Goal: Communication & Community: Answer question/provide support

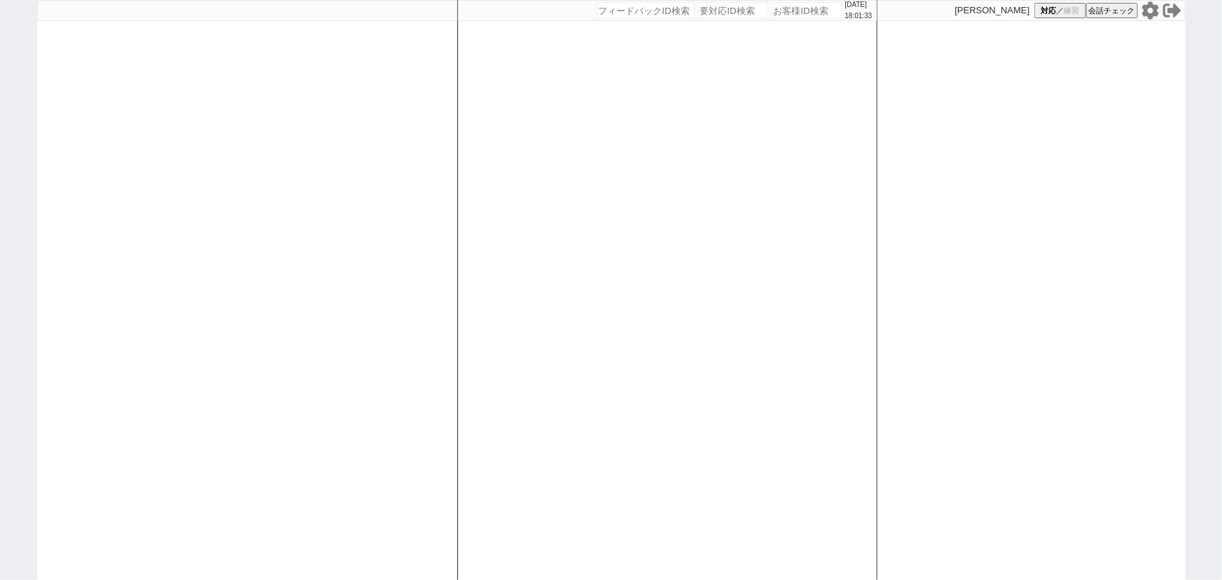
click at [210, 249] on div at bounding box center [247, 290] width 420 height 580
select select "1"
select select "2"
select select "5"
select select
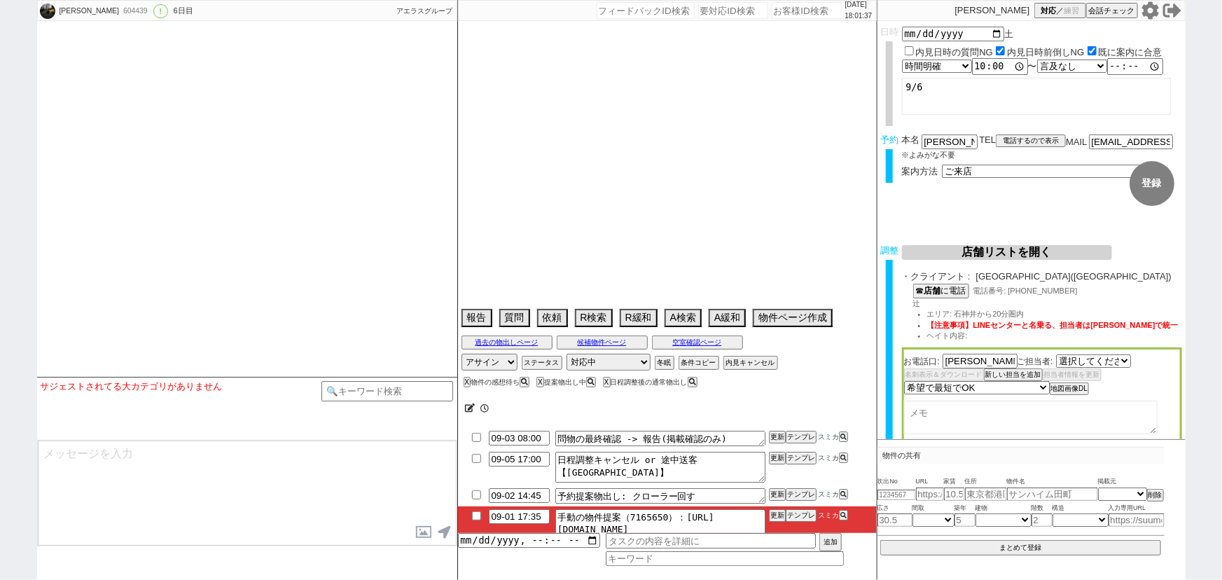
select select "2271"
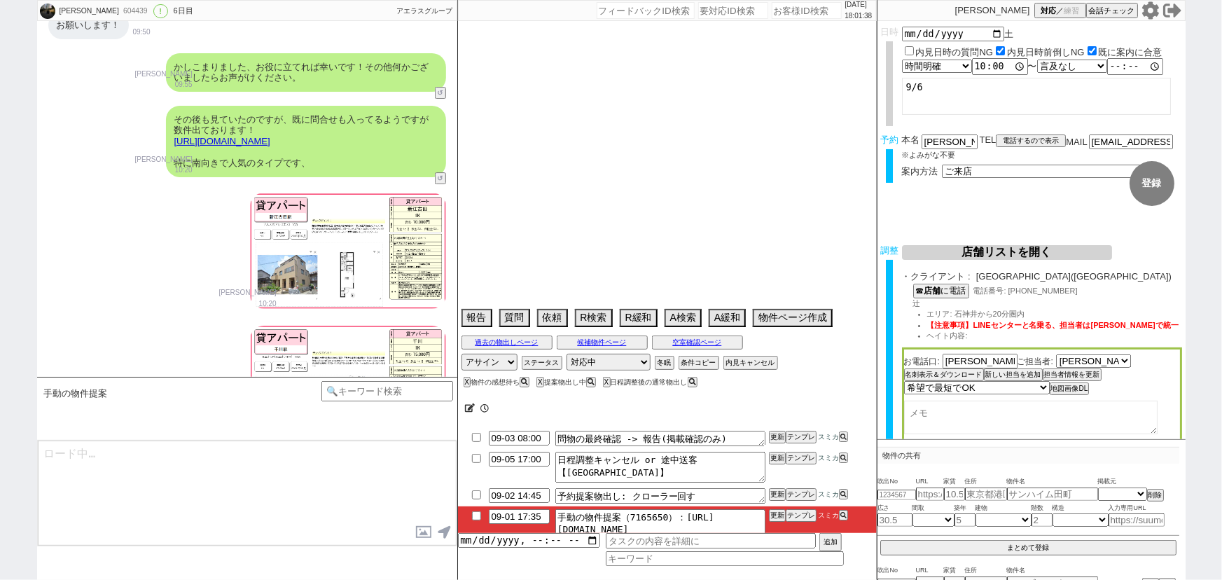
type textarea "当日まで他社なし"
select select "2025"
select select "9"
select select "34"
select select "0"
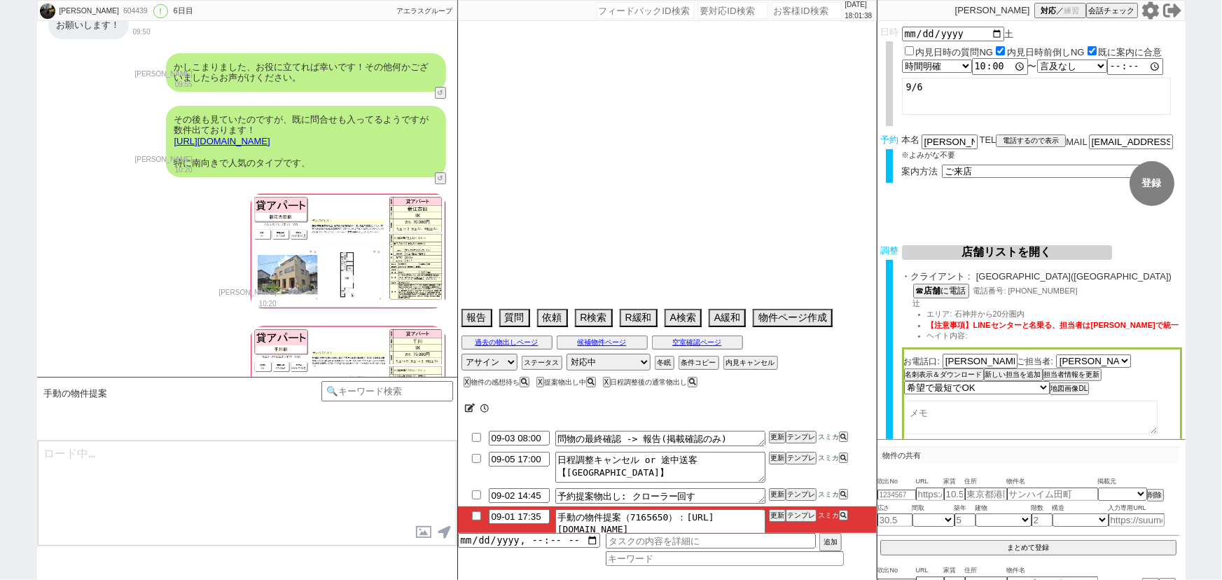
select select "36"
select select "[DATE]"
select select "65"
select select "1580"
select select "37"
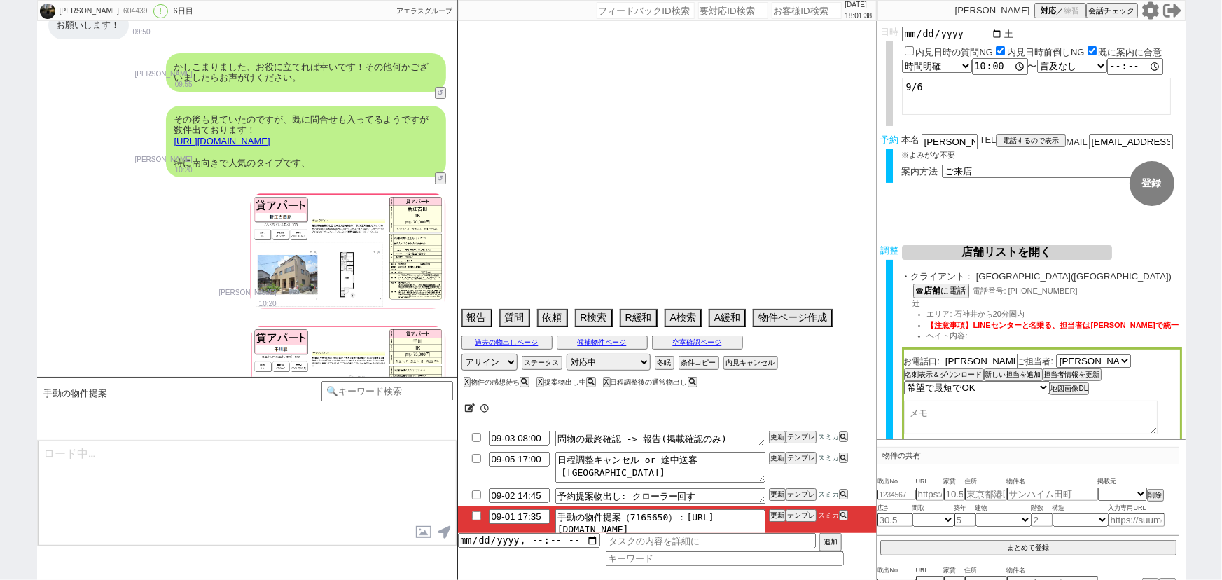
select select "[DATE]"
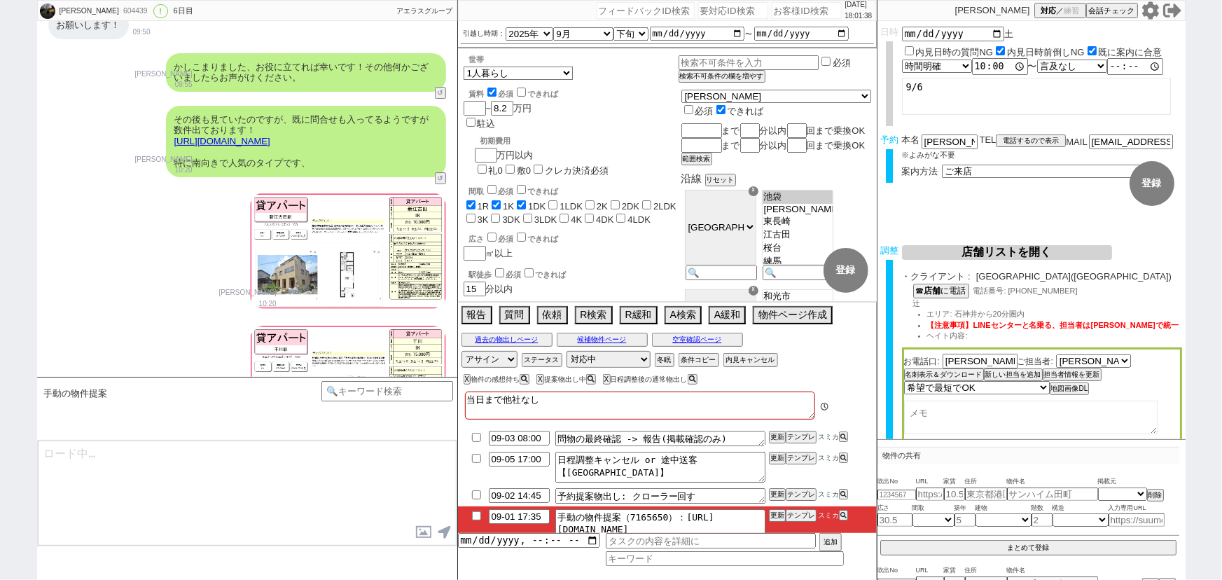
scroll to position [7920, 0]
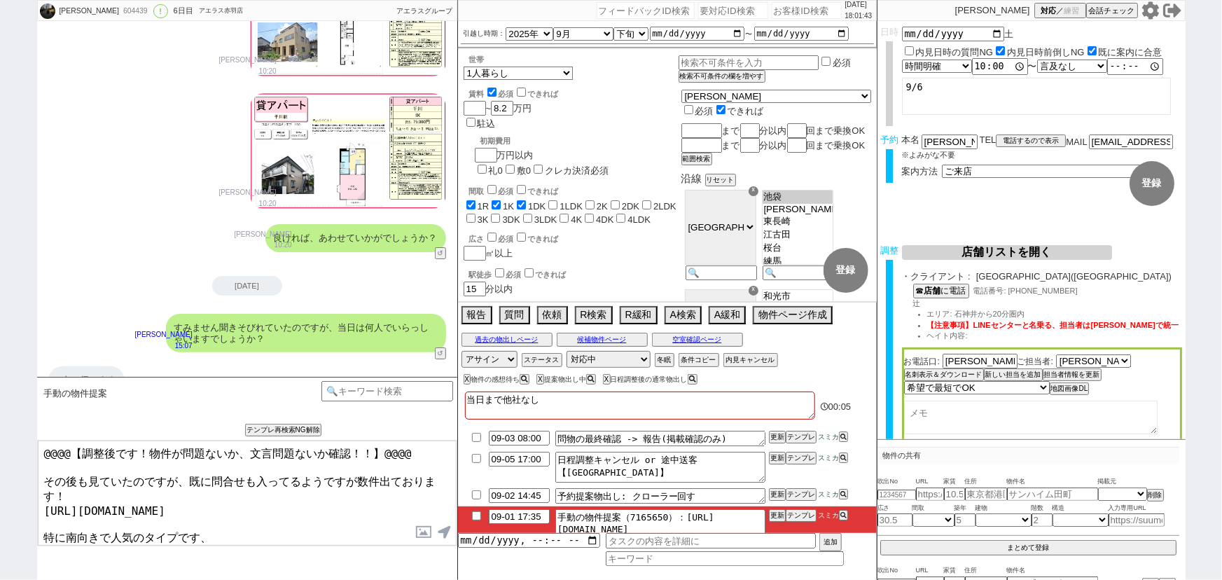
drag, startPoint x: 41, startPoint y: 472, endPoint x: 23, endPoint y: 406, distance: 69.0
click at [23, 406] on div "[PERSON_NAME] 604439 ! 0 6日目 アエラス[PERSON_NAME]店 冬眠中 自社客 アエラスグループ スミカ_BPO チャット全表…" at bounding box center [611, 290] width 1222 height 580
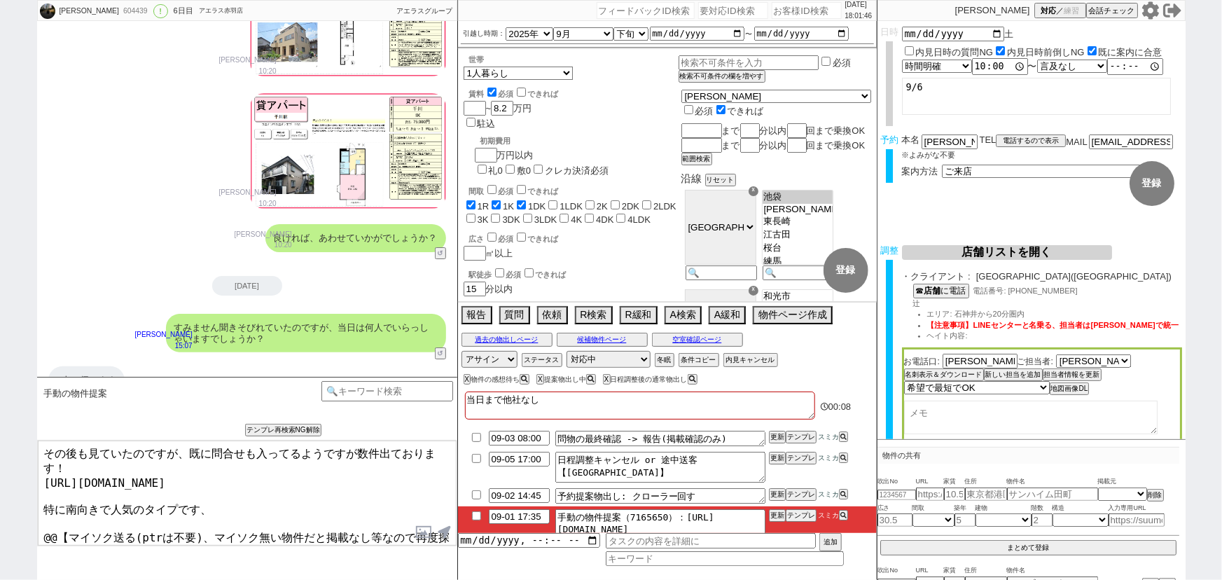
drag, startPoint x: 43, startPoint y: 514, endPoint x: 436, endPoint y: 609, distance: 404.4
click at [436, 579] on html "[PERSON_NAME] 604439 ! 0 6日目 アエラス[PERSON_NAME]店 冬眠中 自社客 アエラスグループ スミカ_BPO チャット全表…" at bounding box center [611, 290] width 1222 height 580
type textarea "その後も見ていたのですが、既に問合せも入ってるようですが数件出ております！ [URL][DOMAIN_NAME] 特に南向きで人気のタイプです、"
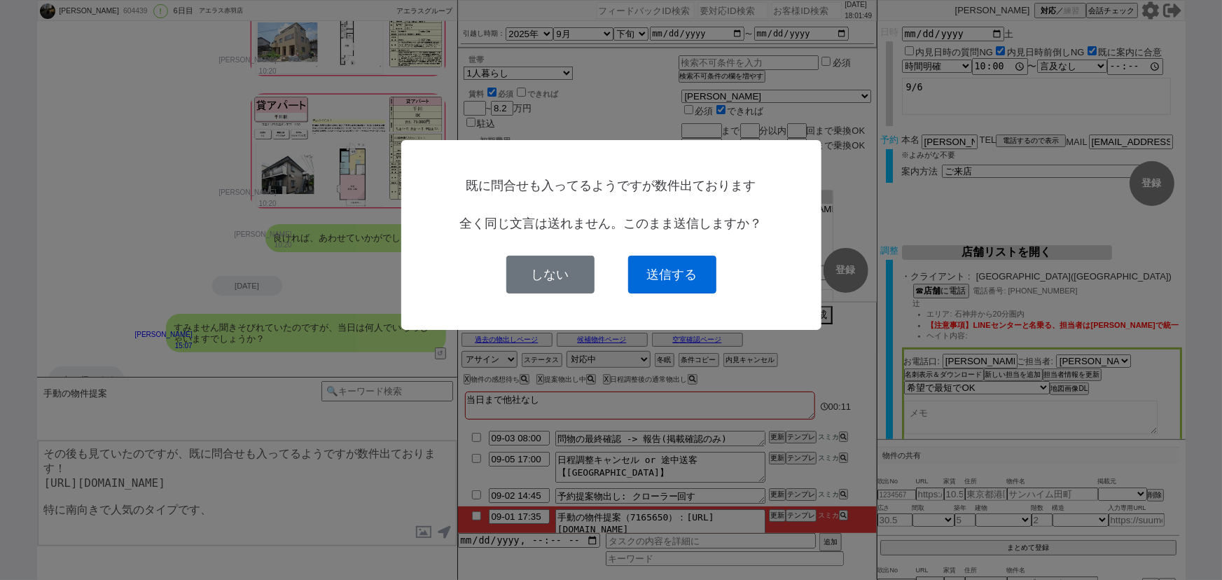
click at [681, 256] on button "送信する" at bounding box center [672, 275] width 88 height 38
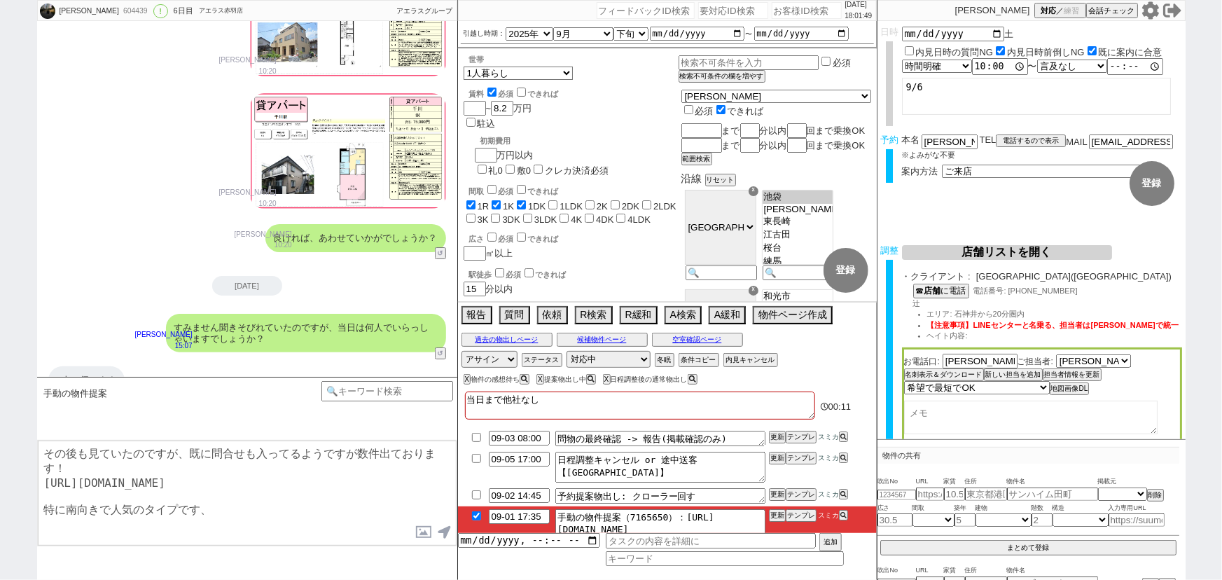
checkbox input "true"
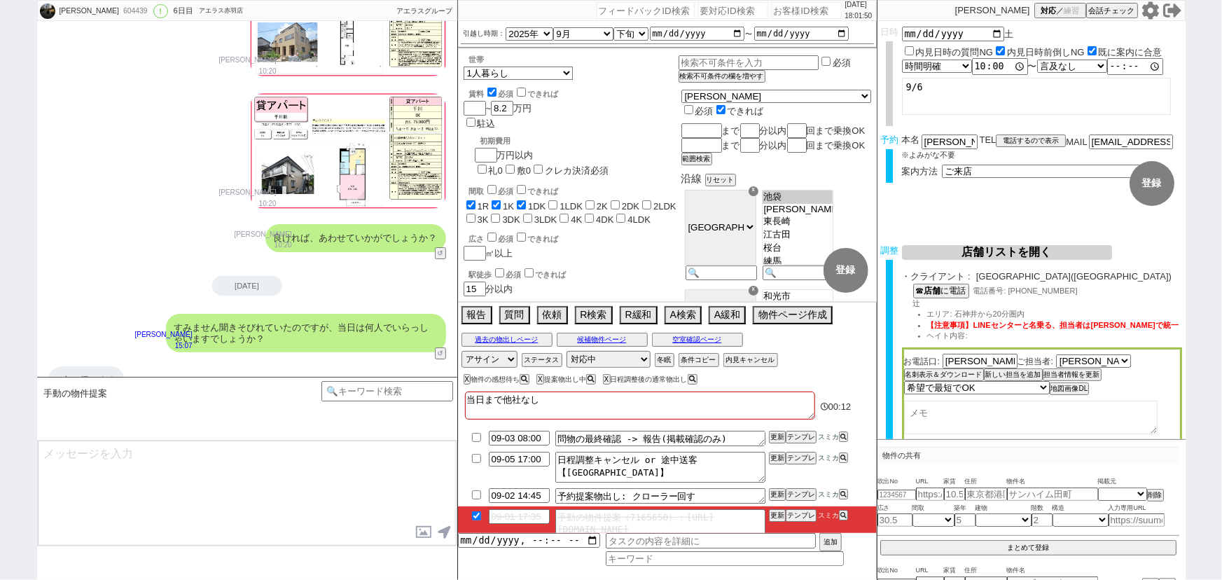
scroll to position [8006, 0]
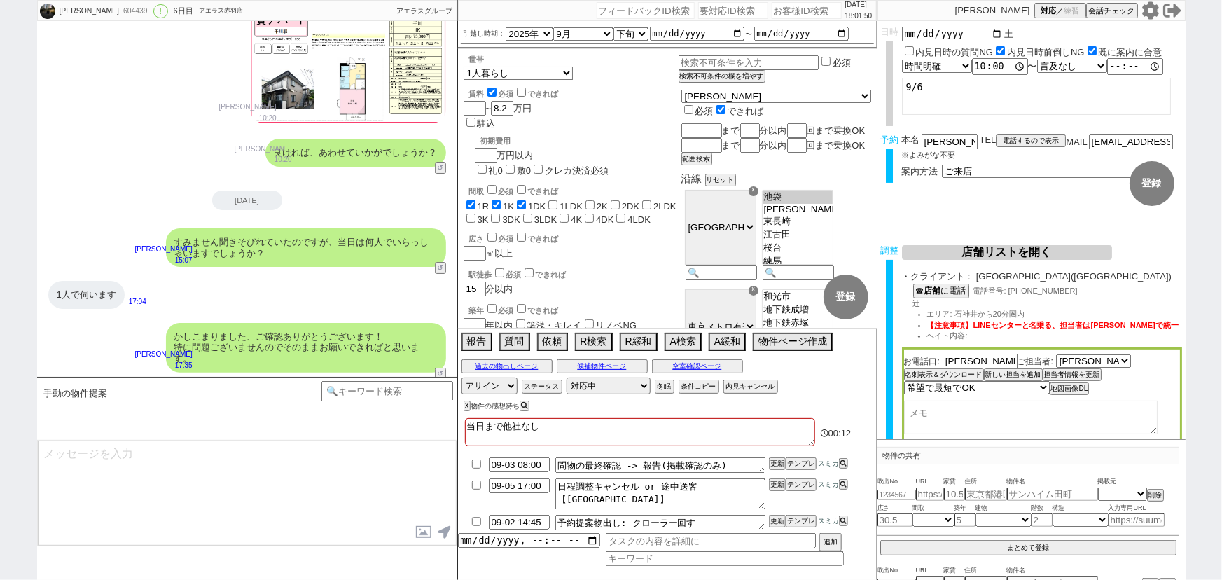
type textarea "良ければ、あわせていかがでしょうか？"
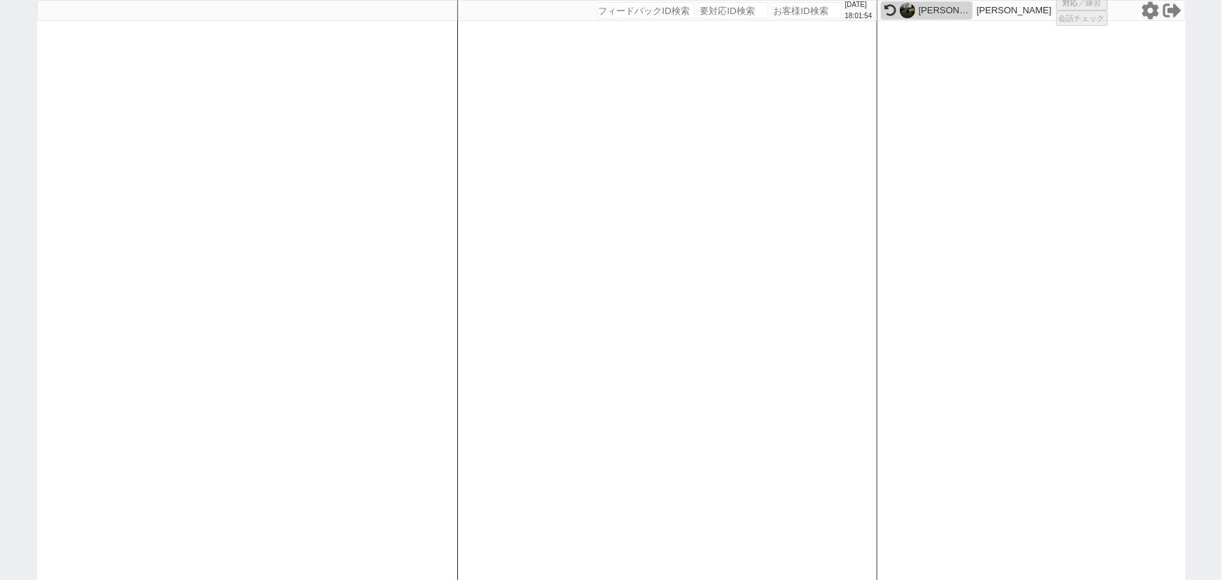
select select "1"
select select "2"
select select "5"
select select
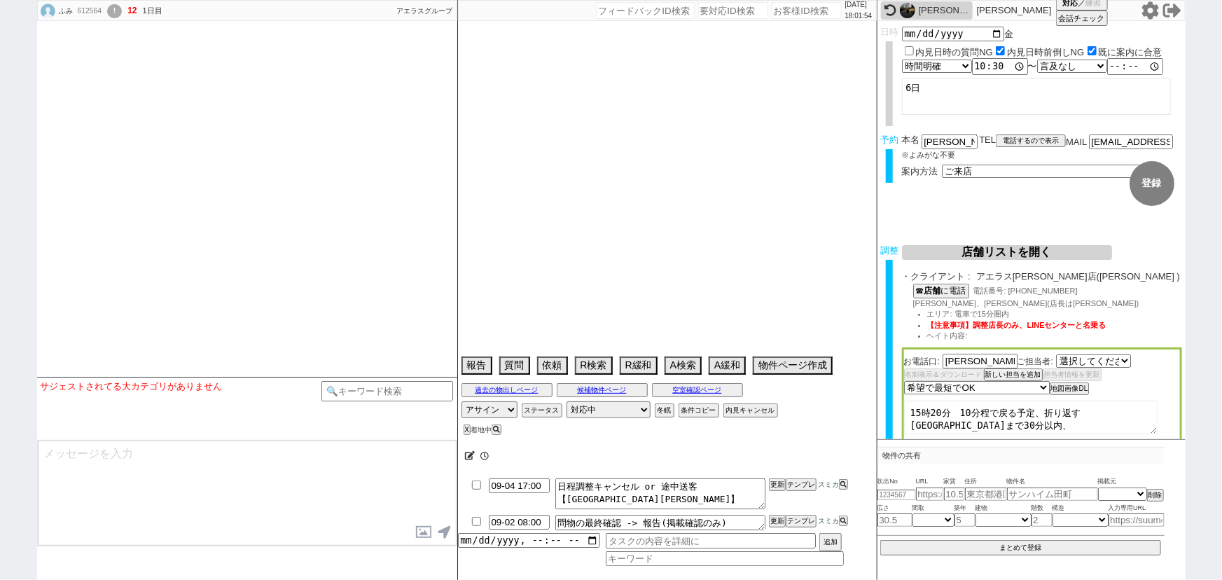
select select "[DATE]"
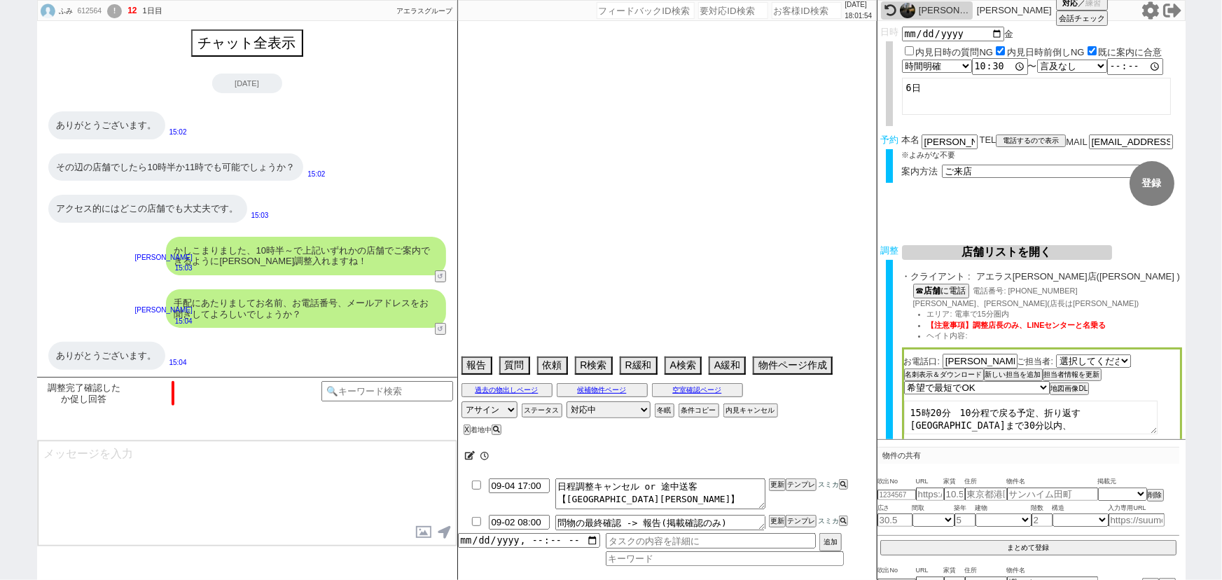
select select "2025"
select select "9"
select select "36"
select select "0"
select select "14"
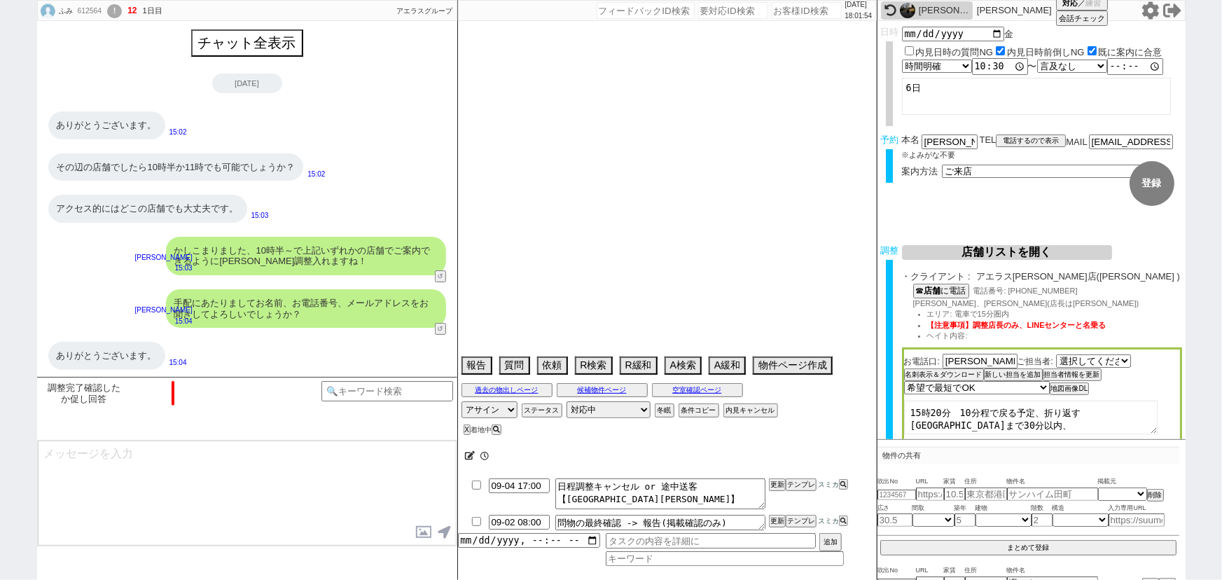
select select "75"
select select "[DATE]"
select select "62"
select select "23"
select select "731"
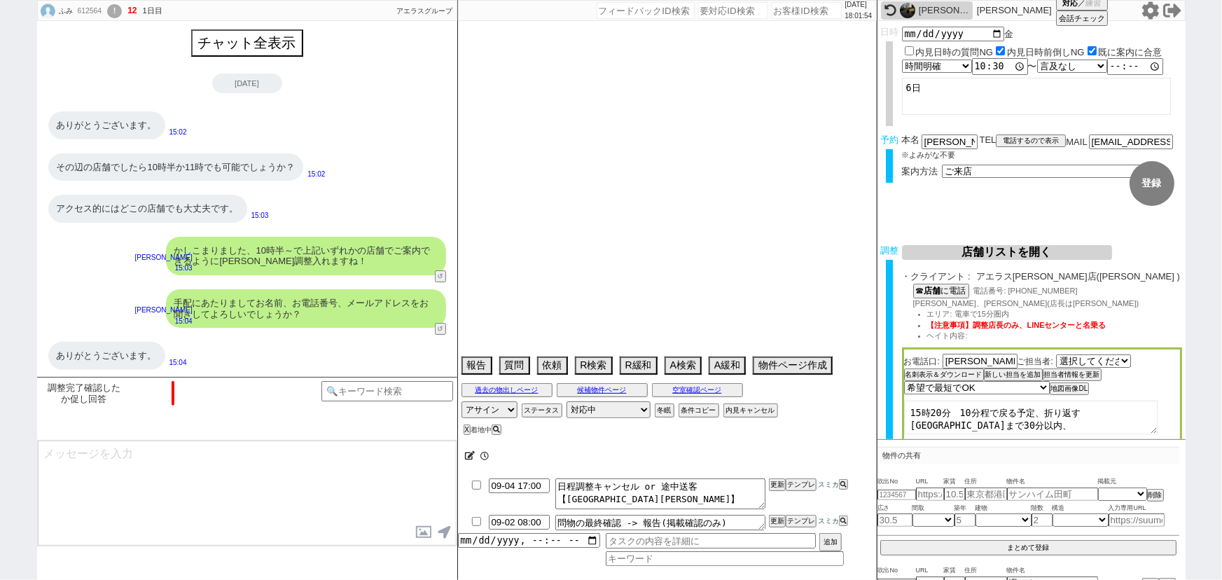
select select "63"
select select "59"
select select "60"
select select "819"
select select "64"
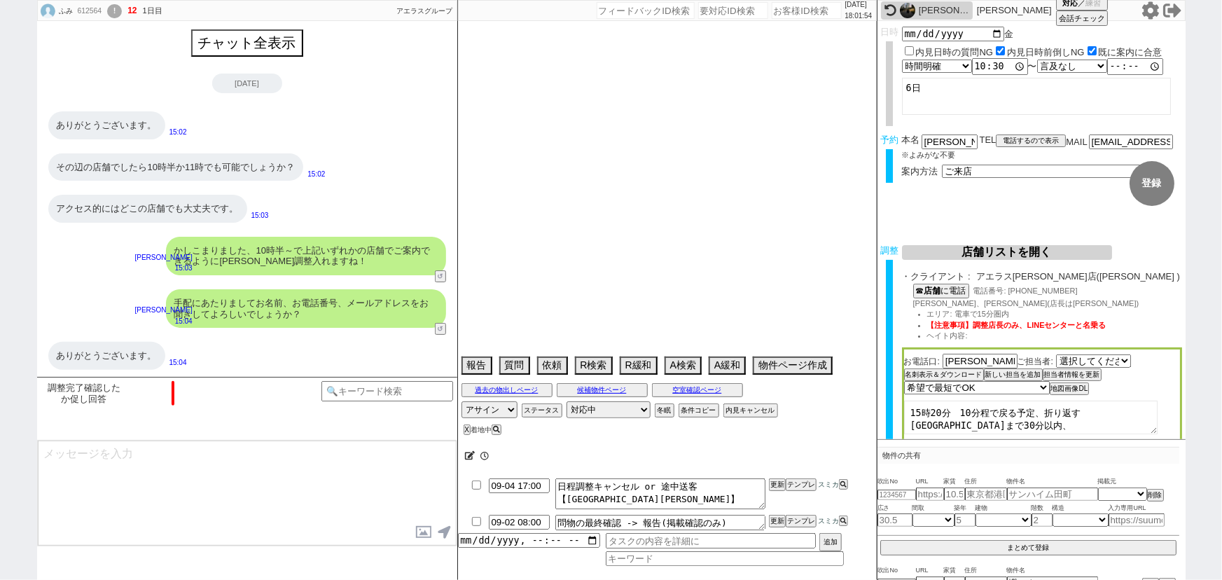
select select "[DATE]"
select select "69"
select select "71"
select select "70"
select select "1685"
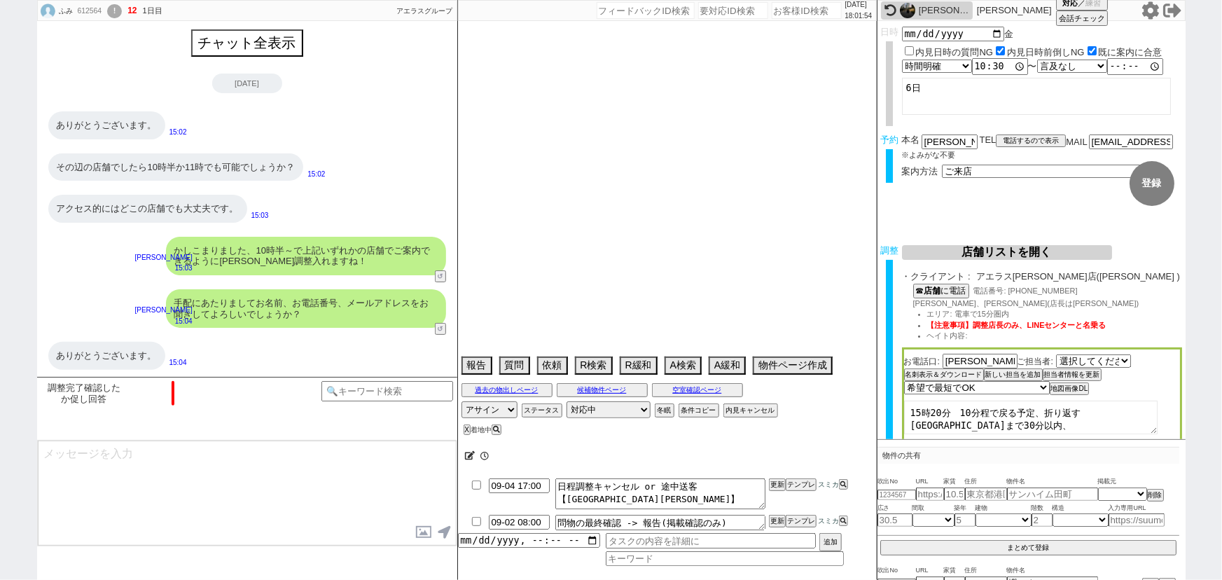
select select "65"
select select "[DATE]"
select select "66"
select select "67"
select select "74"
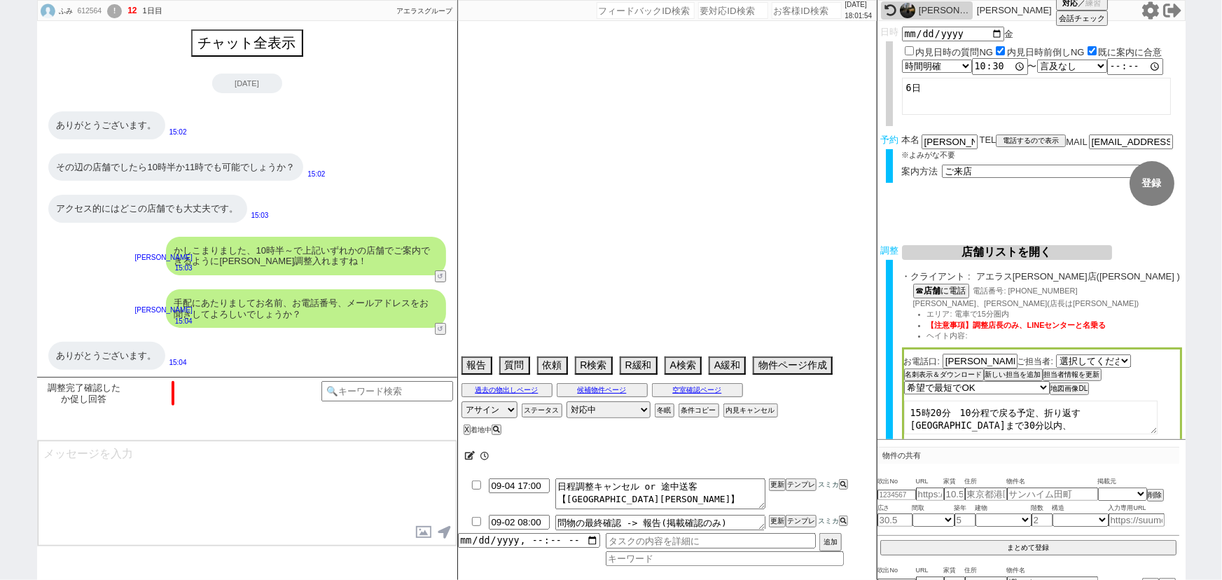
select select "7"
select select "25"
select select "3117"
select select "12"
select select "57"
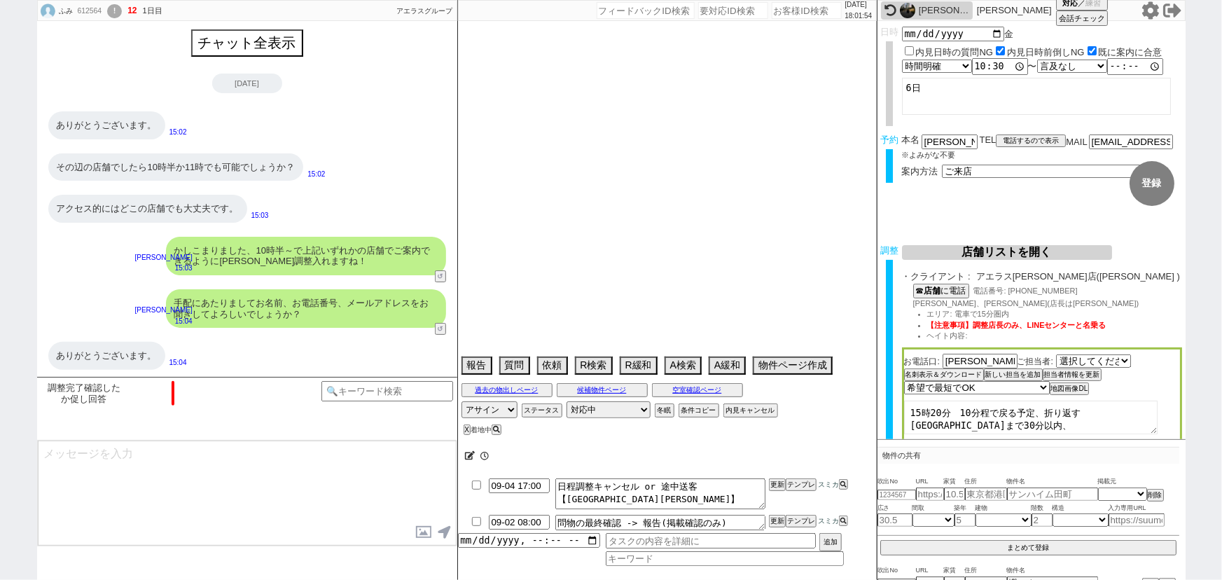
select select "56"
select select "27"
select select "11"
select select "54"
select select "77"
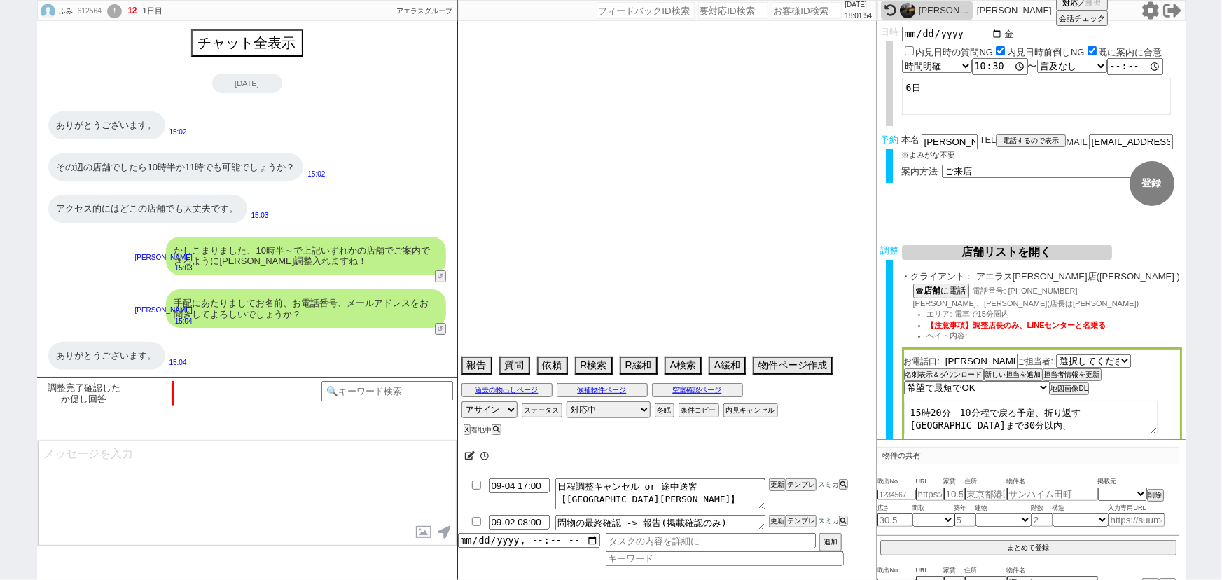
select select "44"
select select "29"
select select "73"
select select "[DATE]"
select select "52"
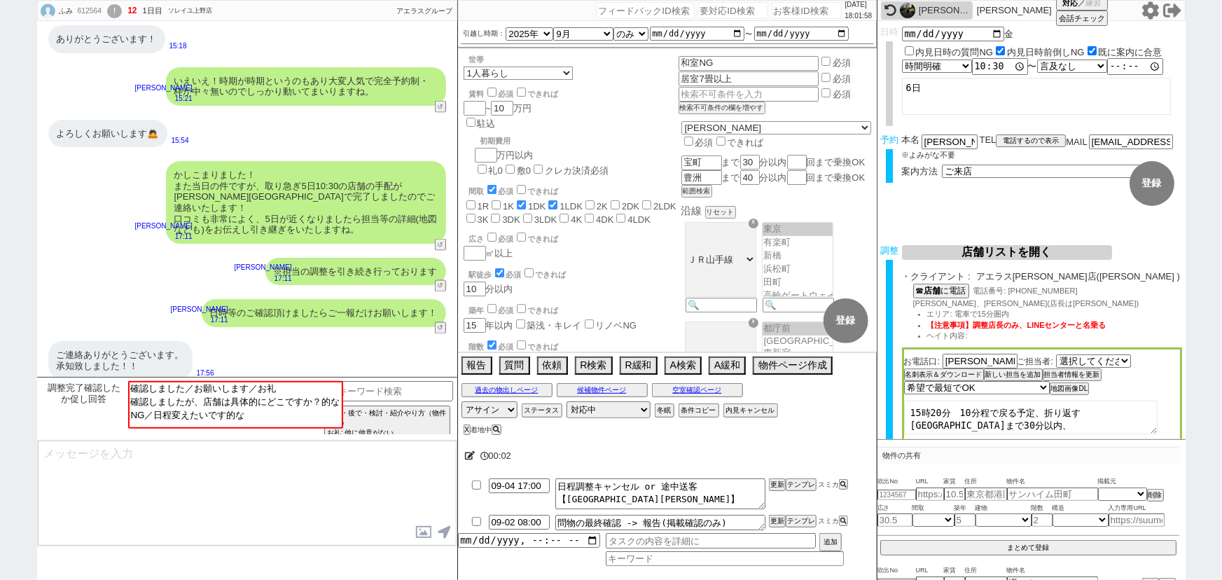
scroll to position [39, 0]
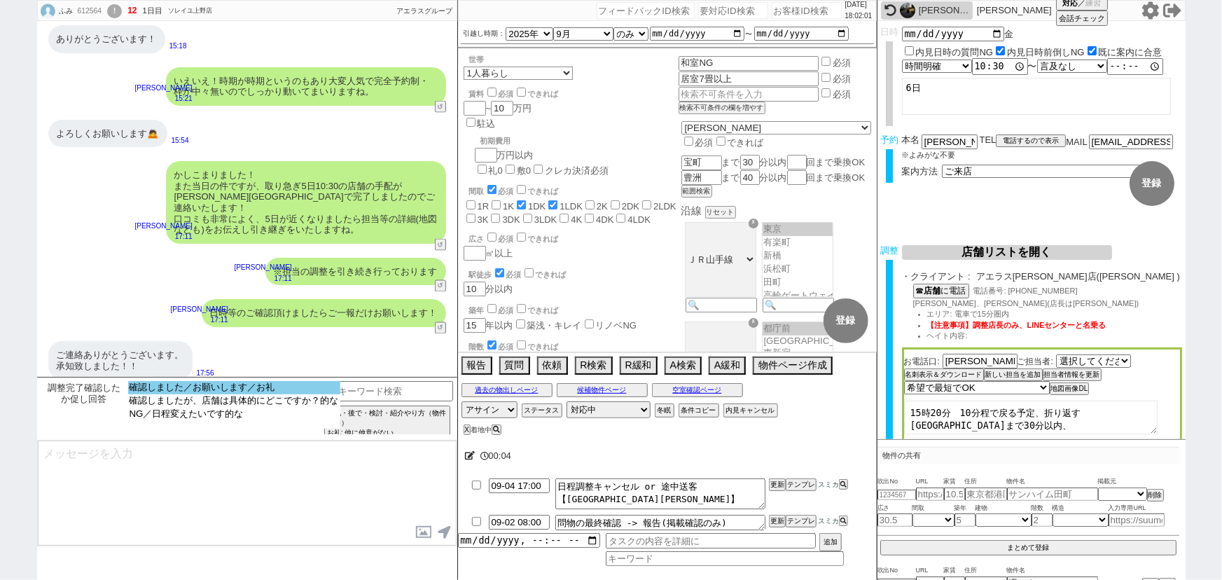
select select "確認しました／お願いします／お礼"
click at [209, 395] on select "確認しました／お願いします／お礼 確認しましたが、店舗は具体的にどこですか？的な NG／日程変えたいです的な" at bounding box center [234, 405] width 212 height 48
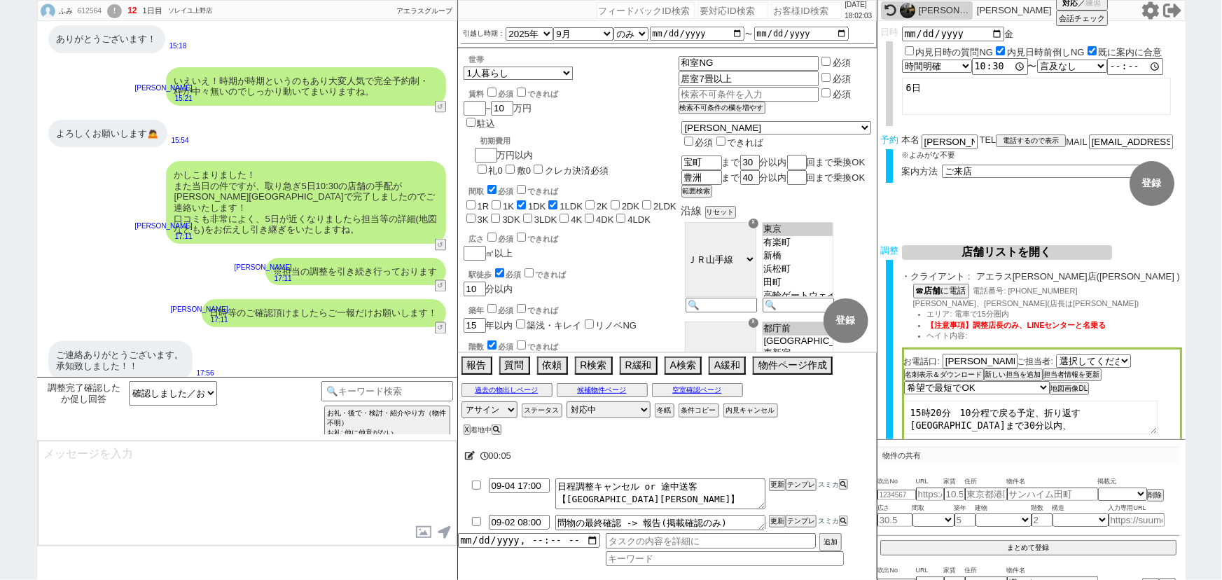
type textarea "ご確認ありがとうございます！当日までも動いてまいりますね。"
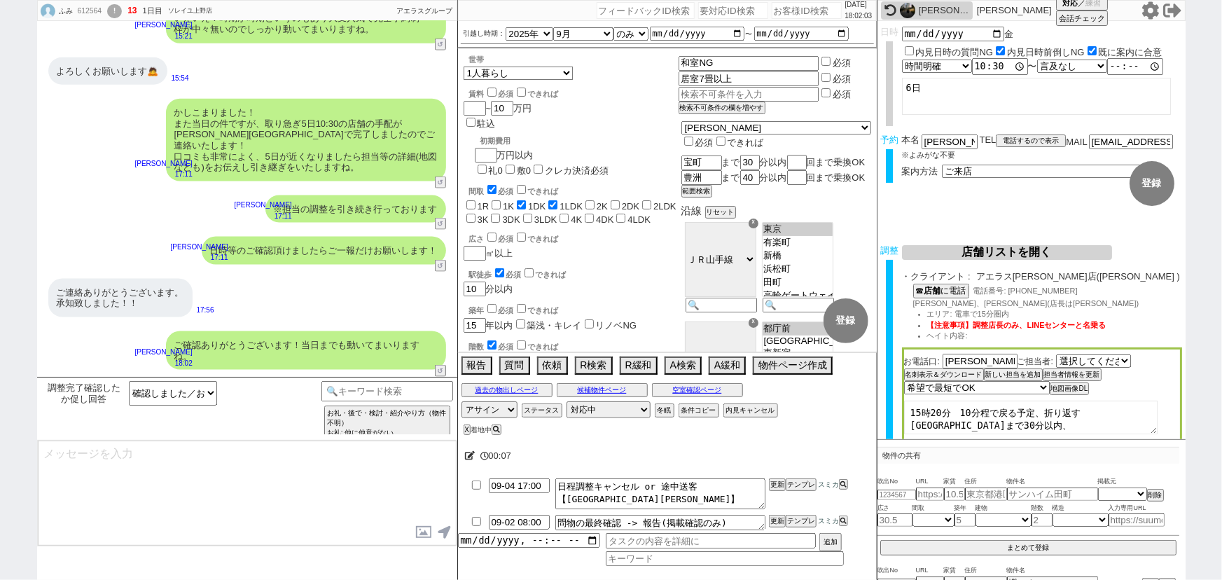
scroll to position [914, 0]
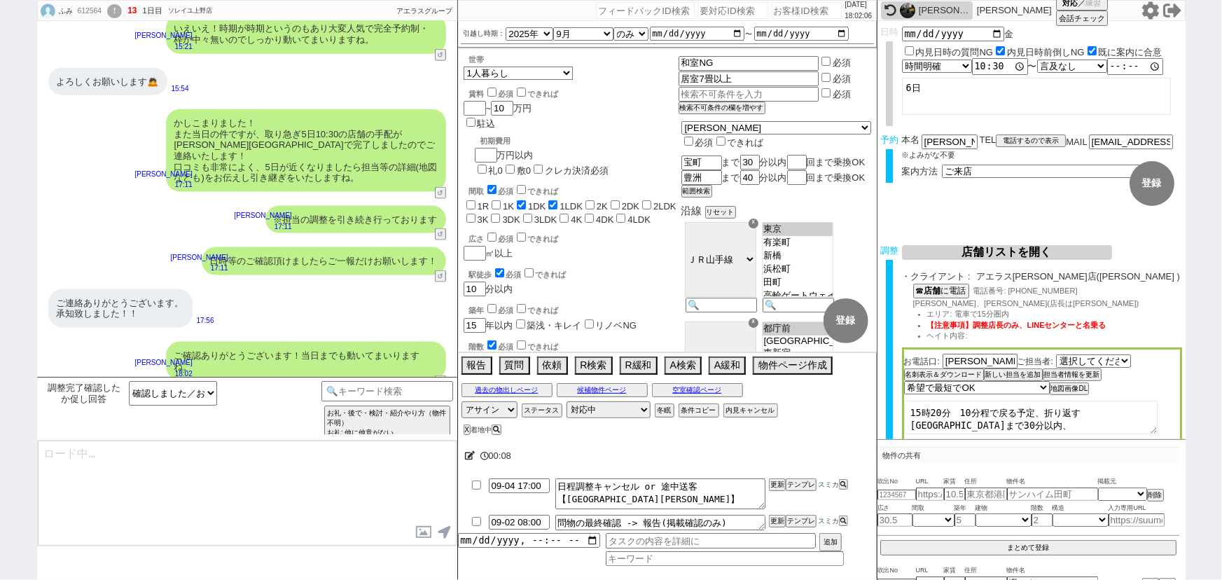
type textarea "また、他の方が並行でお客様の物件をお探しされている、ということはございますでしょうか？ (ご友人やご両親等にも探してもらってる等) 2重での手配となるとオーナ…"
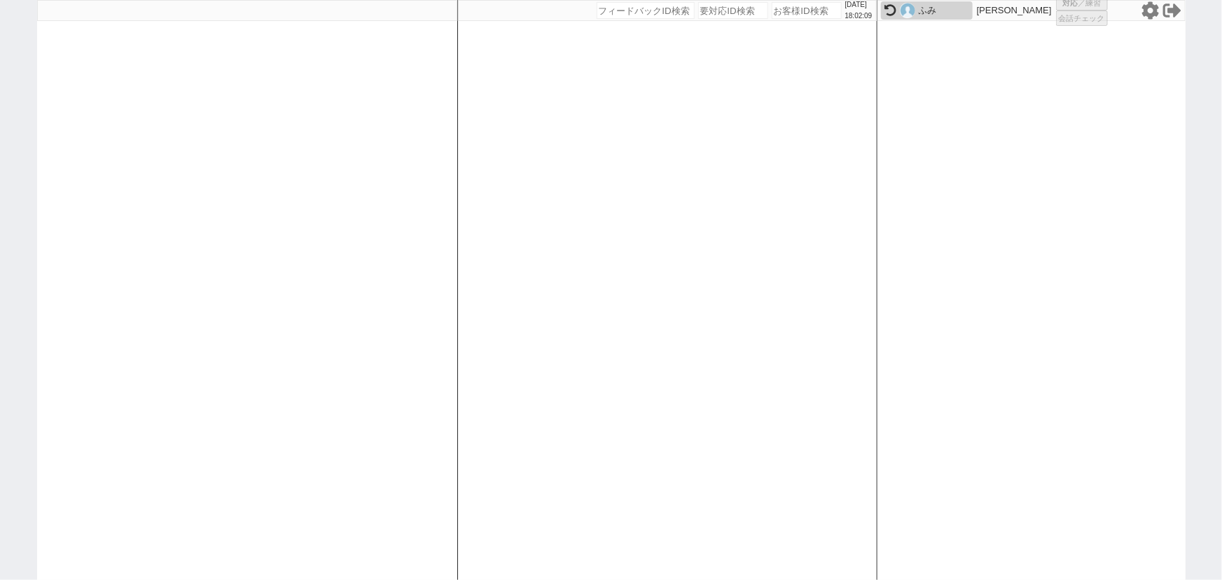
select select "6"
select select "2"
select select "540"
select select "5"
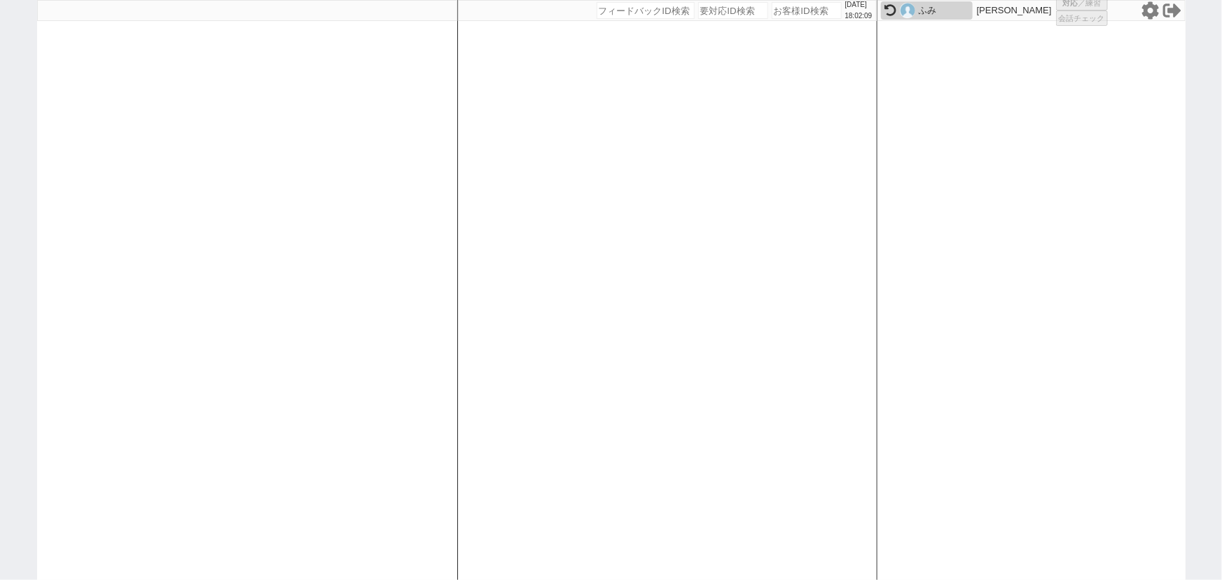
select select
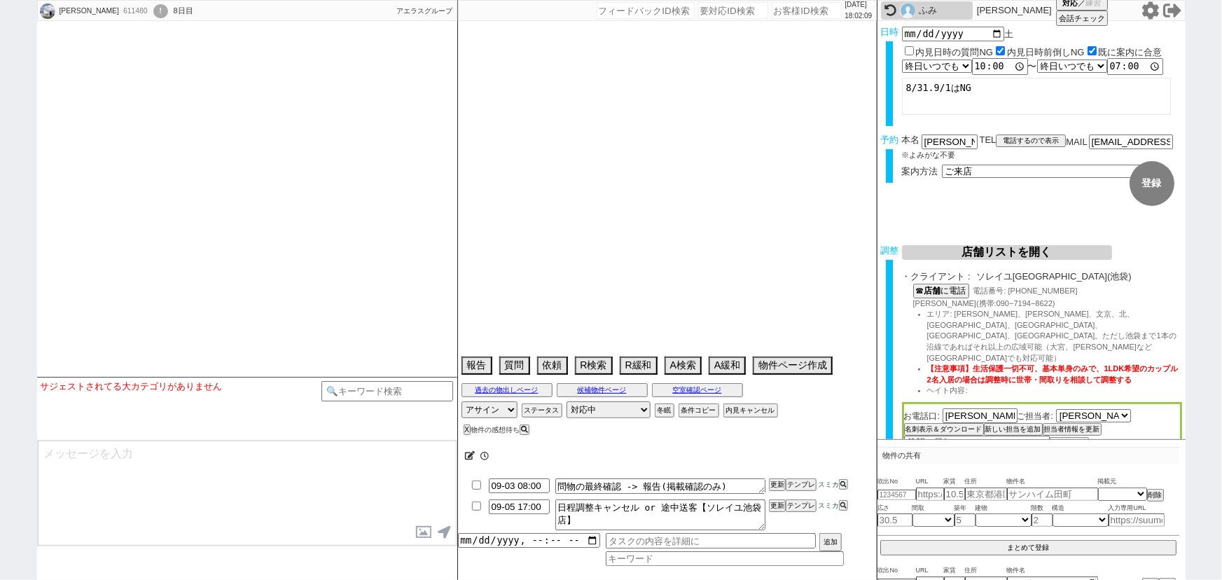
select select
select select "2025"
select select "9"
select select "36"
select select "0"
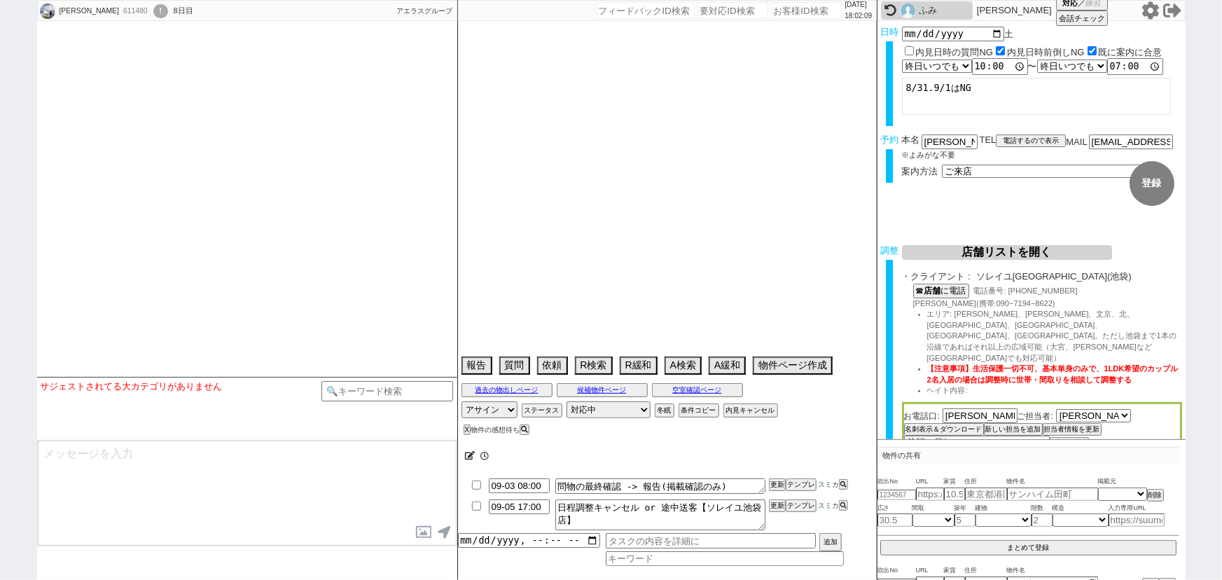
select select "25"
select select "790"
select select "23"
select select "731"
select select "36"
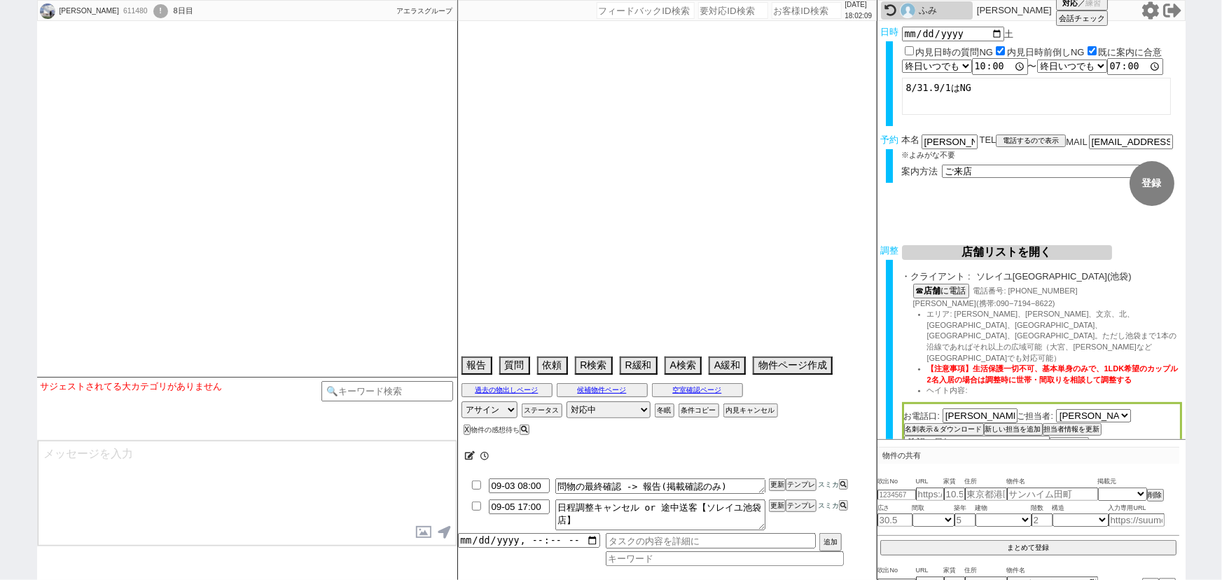
select select "[DATE]"
select select "35"
select select "[DATE]"
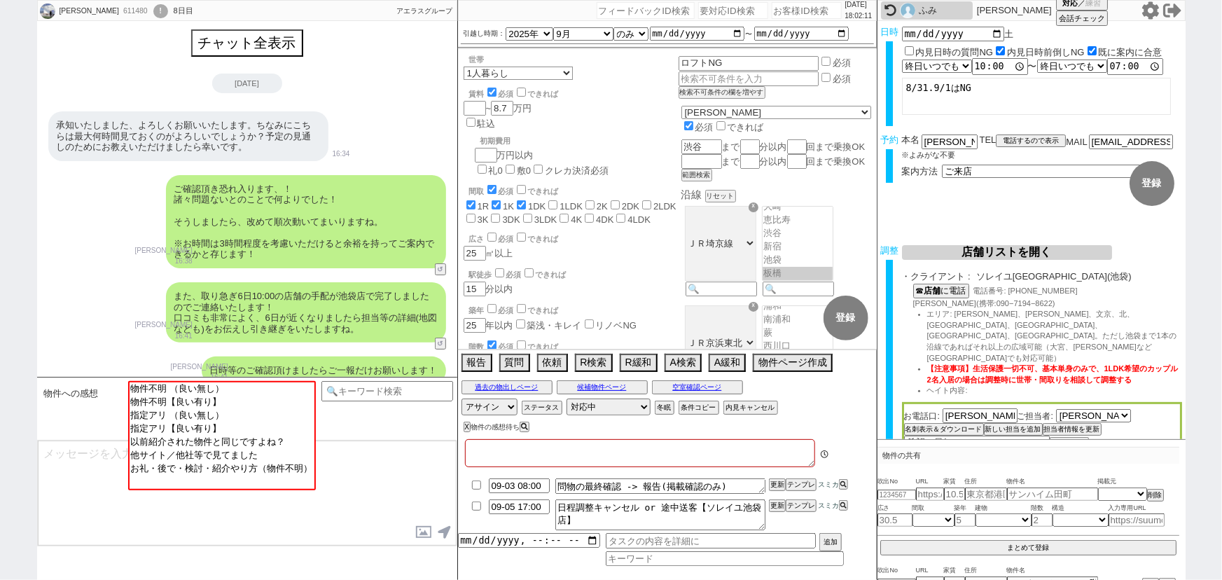
type textarea "当日までの他社予定なし"
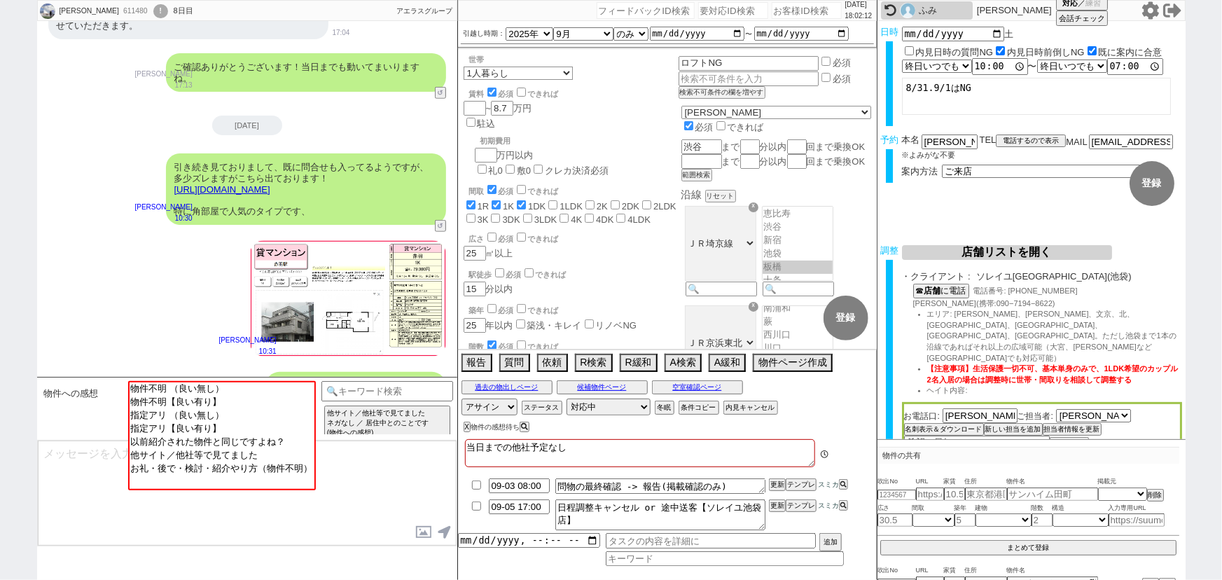
scroll to position [67, 0]
click at [1145, 18] on icon at bounding box center [1151, 10] width 18 height 18
